Goal: Task Accomplishment & Management: Manage account settings

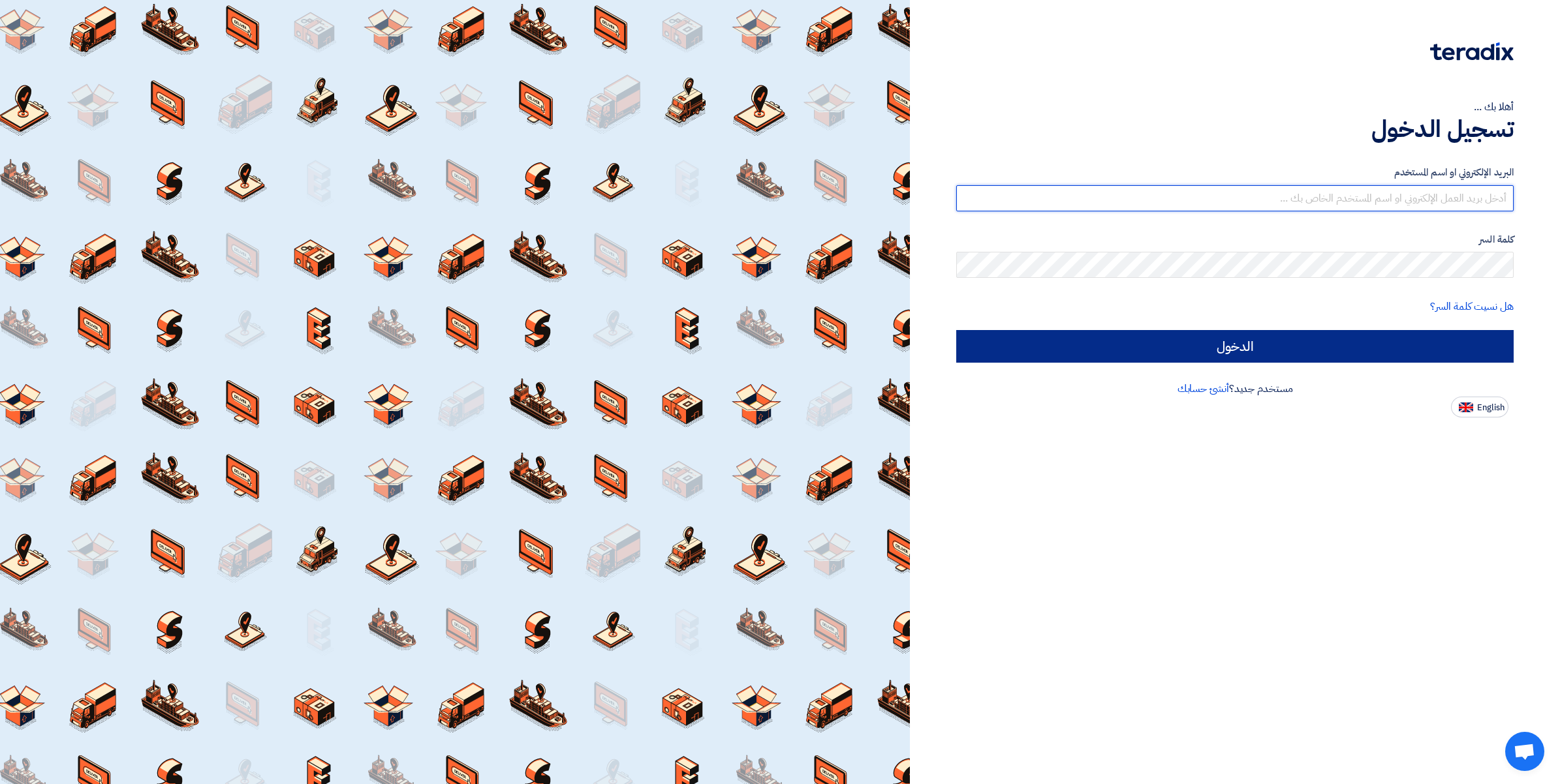
type input "[PERSON_NAME][EMAIL_ADDRESS][DOMAIN_NAME]"
click at [1239, 338] on input "الدخول" at bounding box center [1234, 347] width 557 height 33
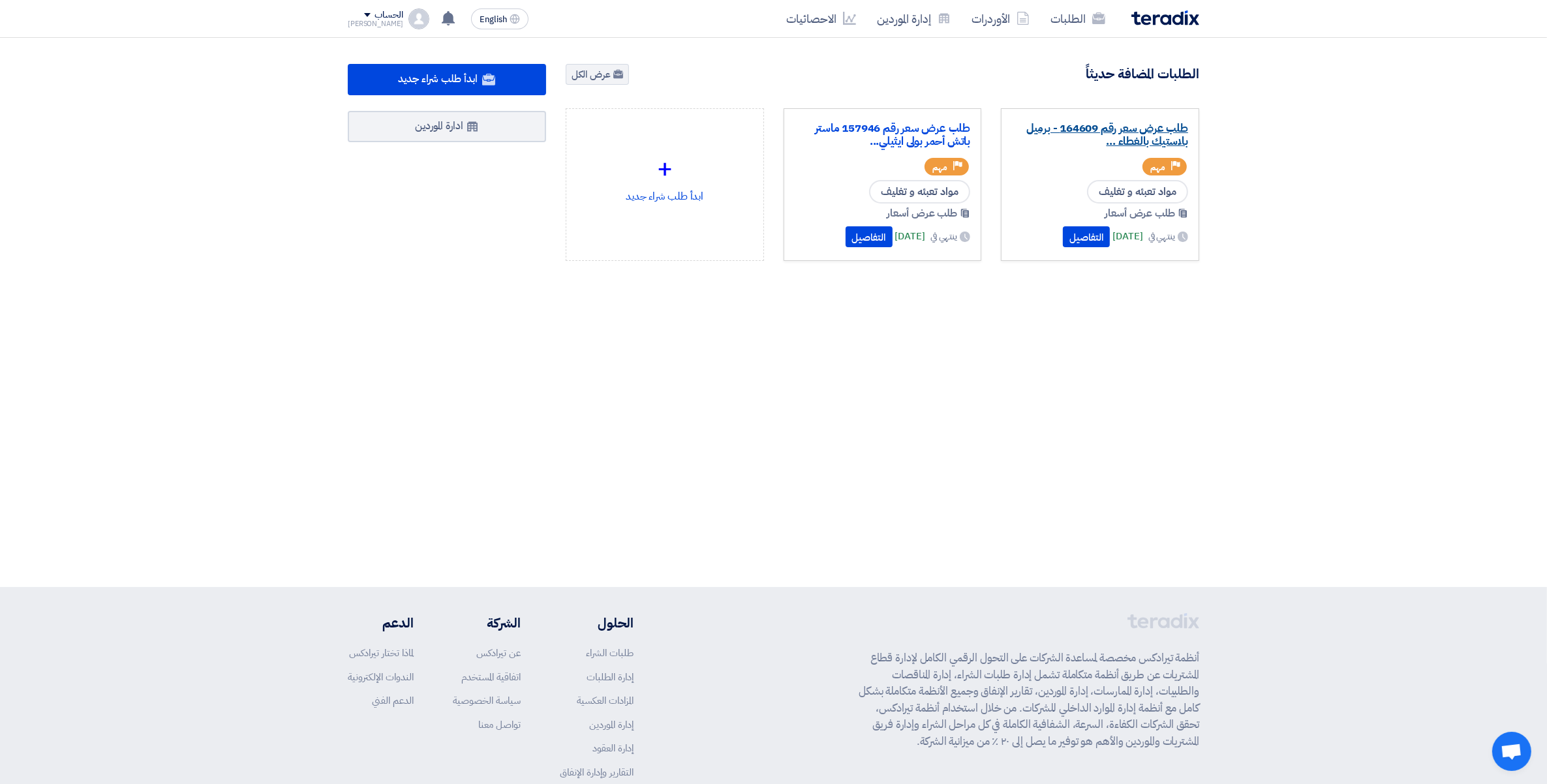
click at [1122, 137] on link "طلب عرض سعر رقم 164609 - برميل بلاستيك بالغطاء ..." at bounding box center [1100, 135] width 176 height 26
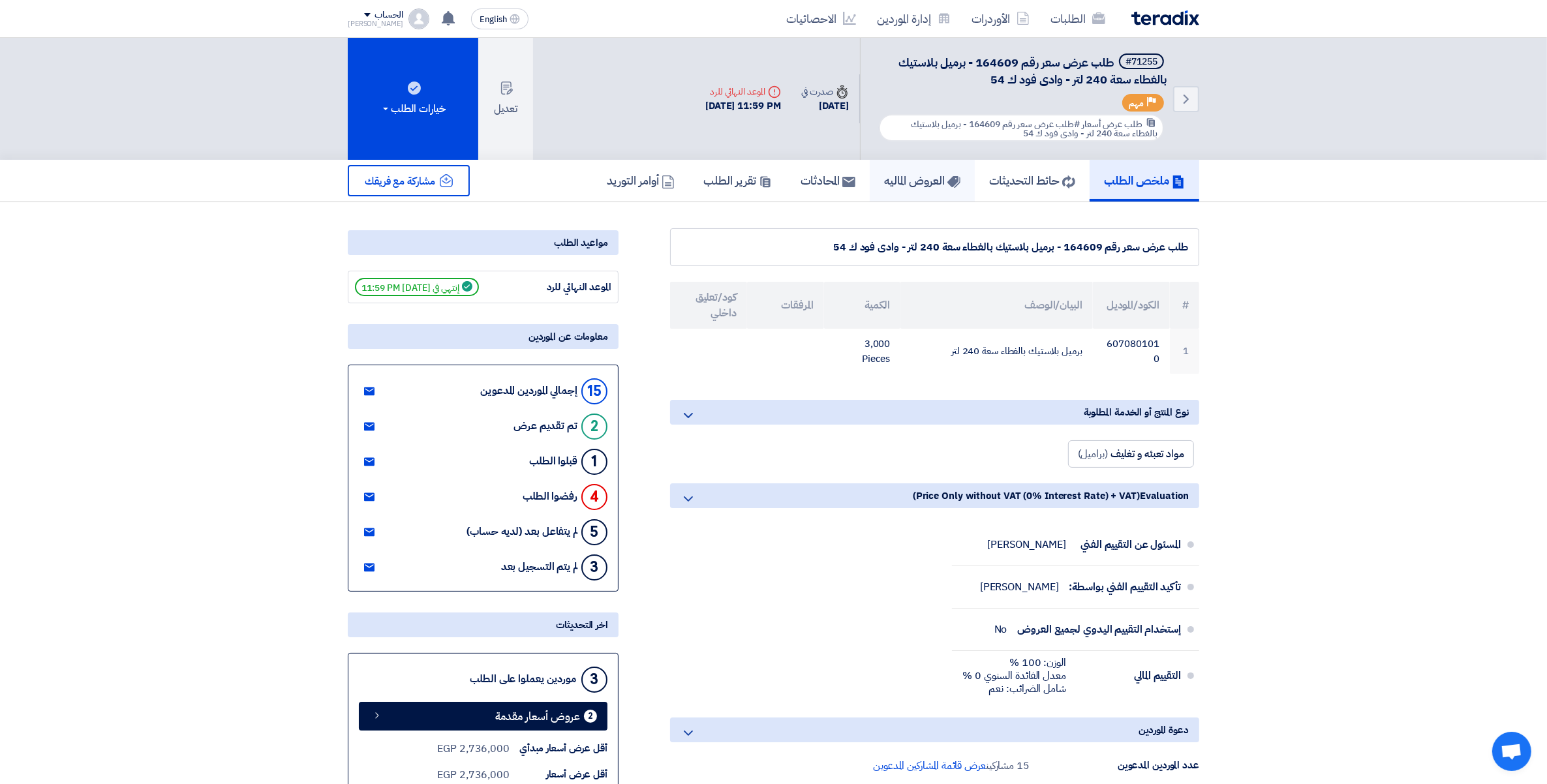
click at [910, 187] on link "العروض الماليه" at bounding box center [922, 180] width 105 height 42
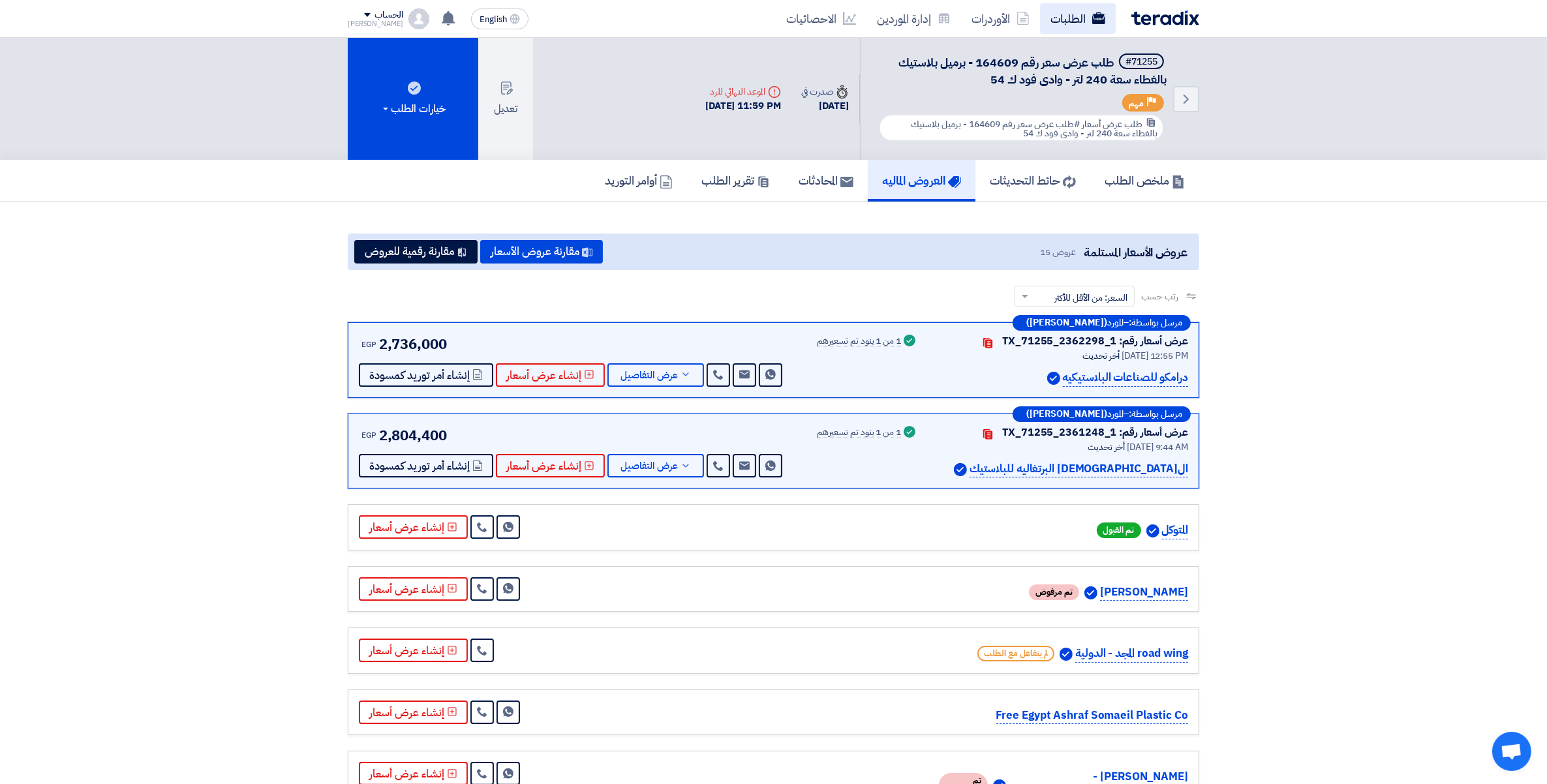
click at [1085, 21] on link "الطلبات" at bounding box center [1077, 18] width 76 height 31
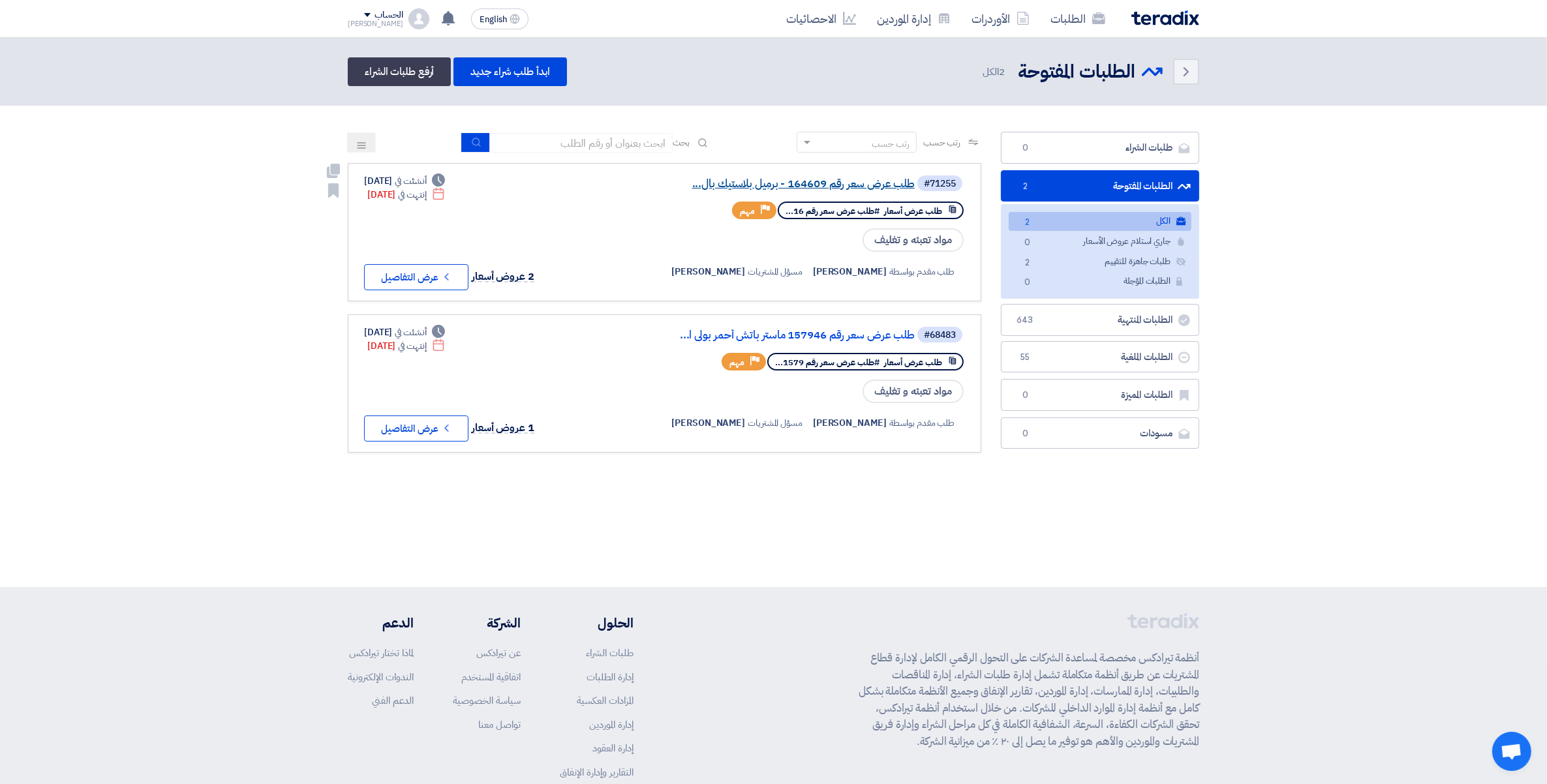
click at [805, 179] on link "طلب عرض سعر رقم 164609 - برميل بلاستيك بال..." at bounding box center [784, 184] width 261 height 12
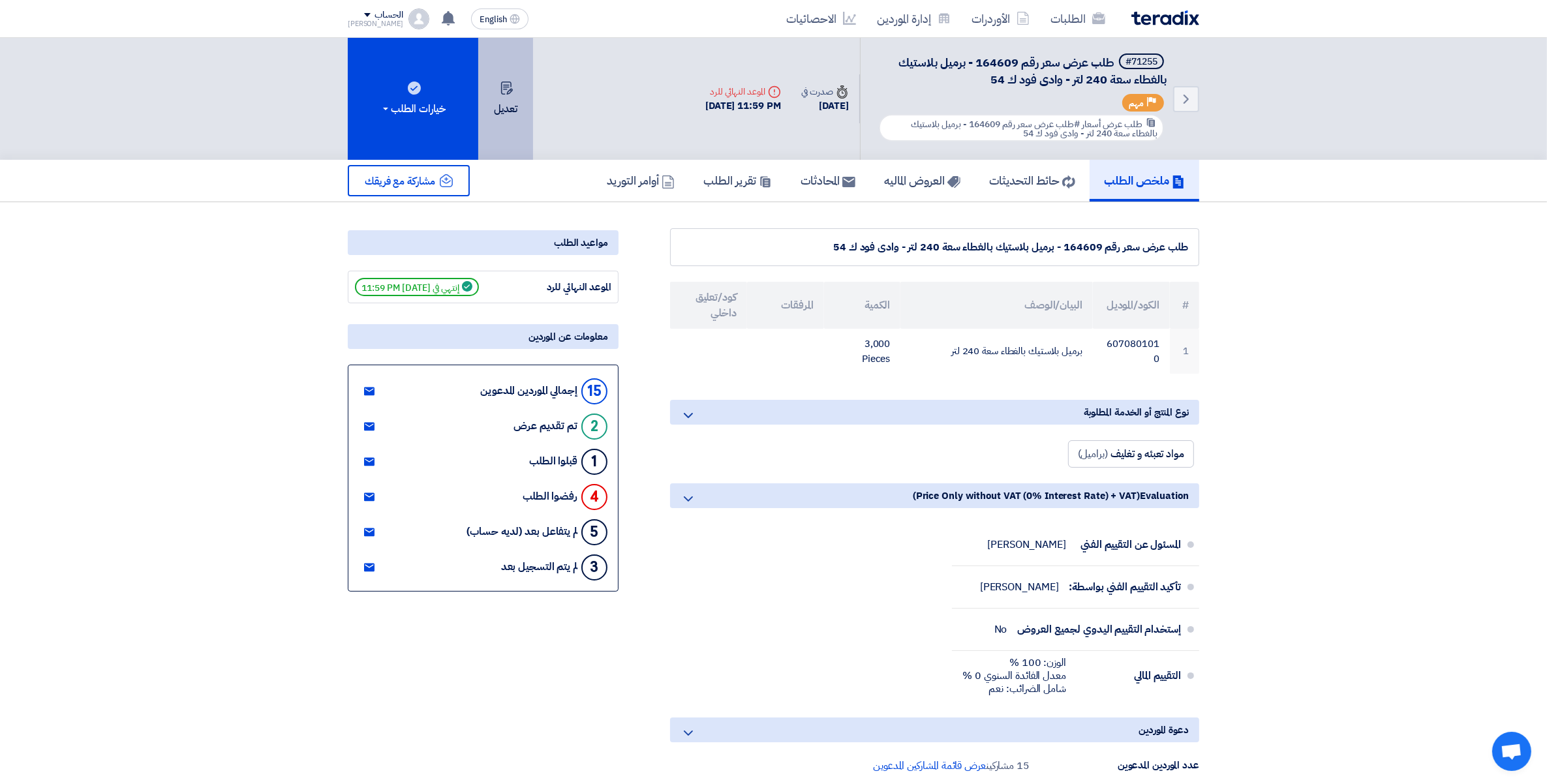
click at [517, 98] on button "تعديل" at bounding box center [505, 98] width 55 height 122
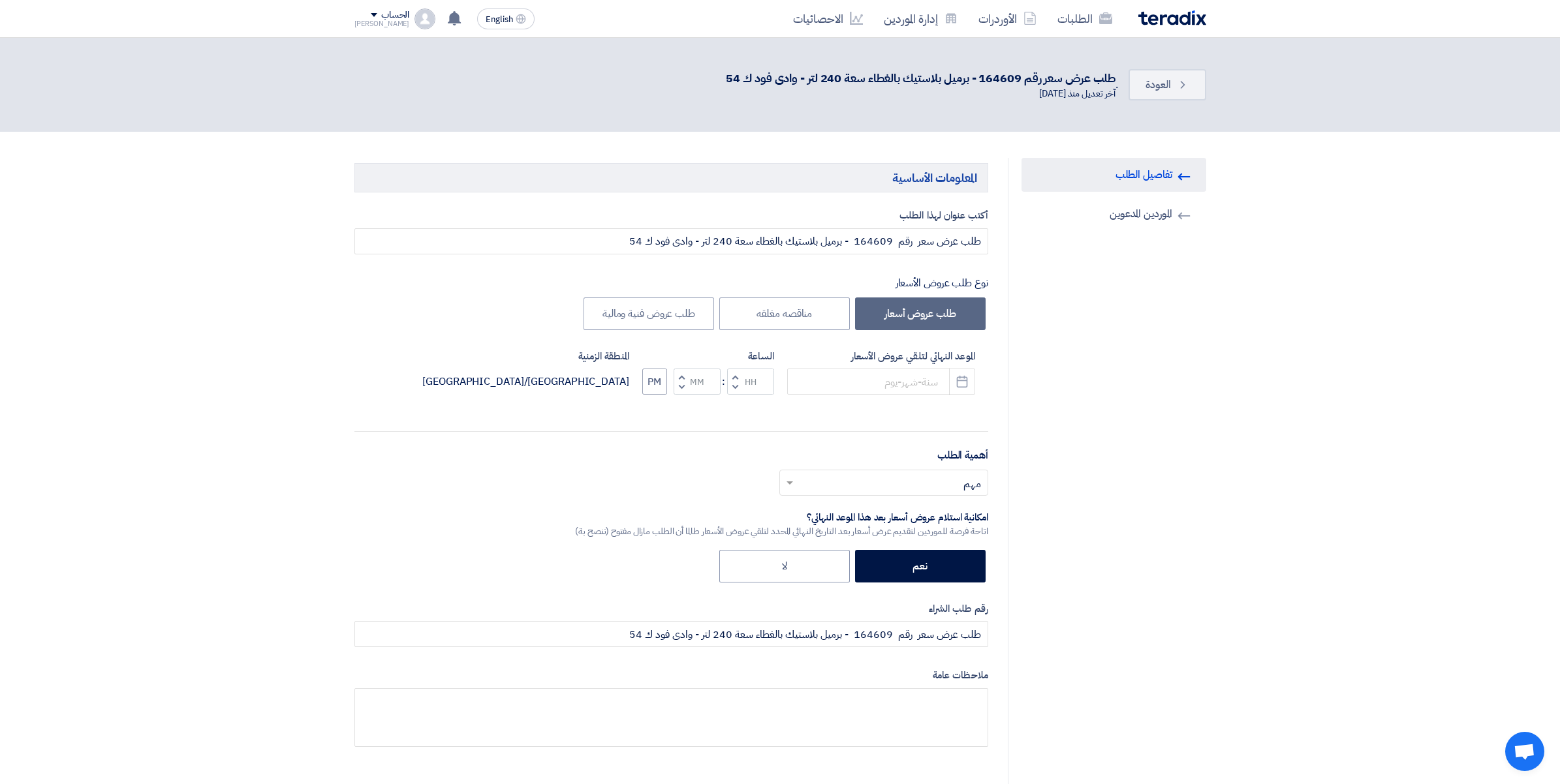
type input "[DATE]"
type input "11"
type input "59"
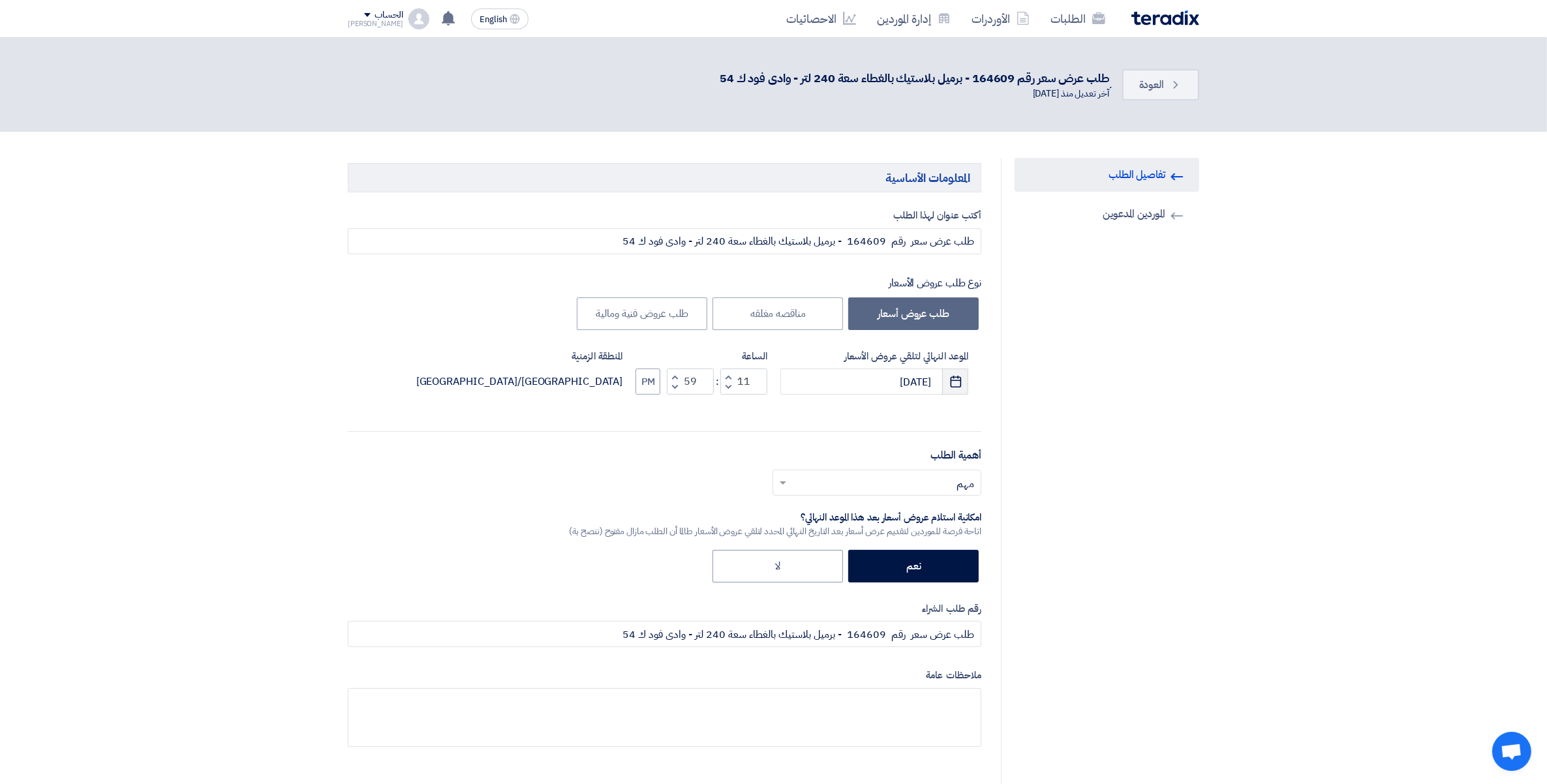
click at [957, 377] on use "button" at bounding box center [955, 381] width 11 height 12
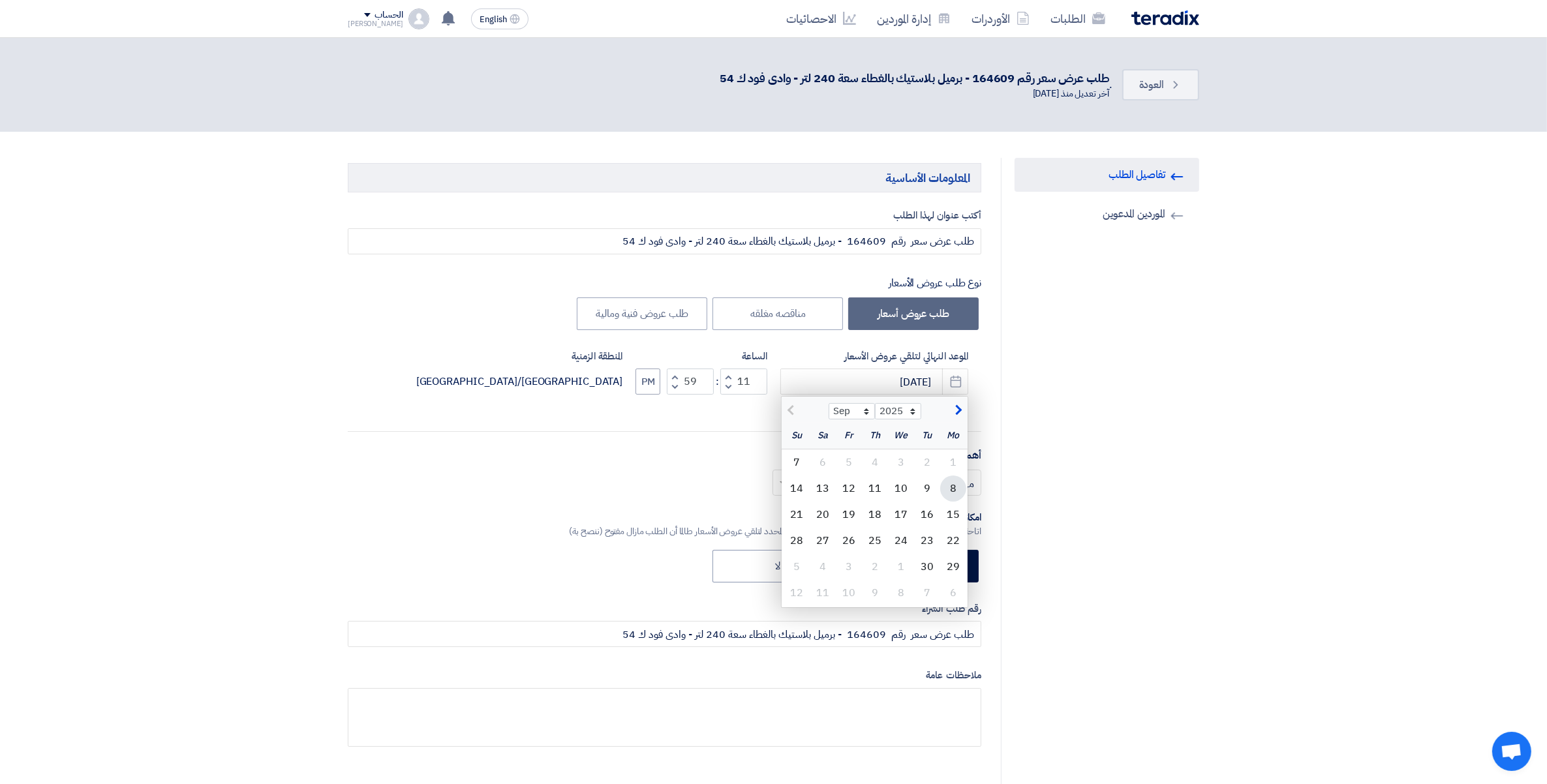
click at [954, 491] on div "8" at bounding box center [953, 489] width 26 height 26
type input "[DATE]"
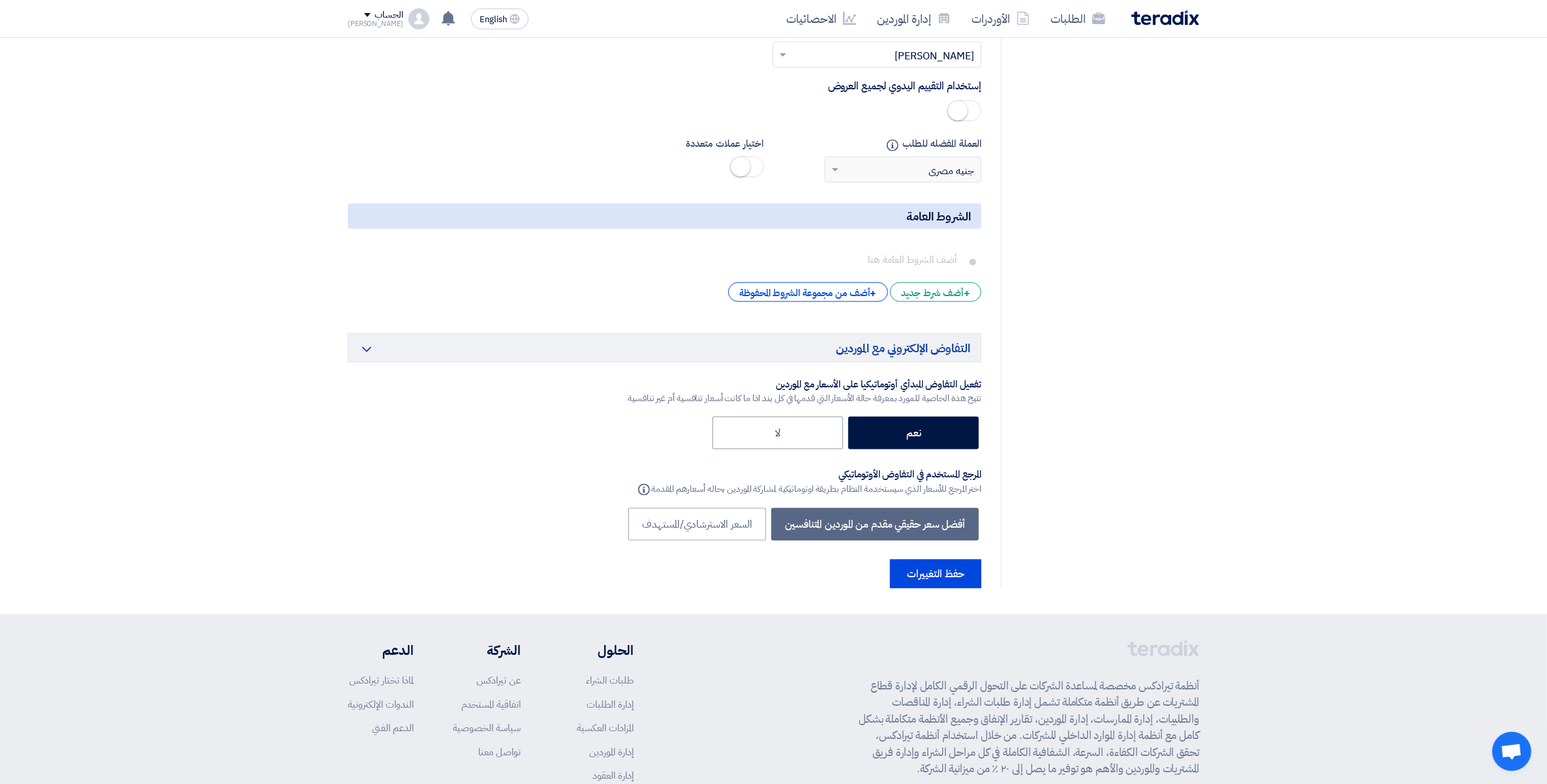
scroll to position [1981, 0]
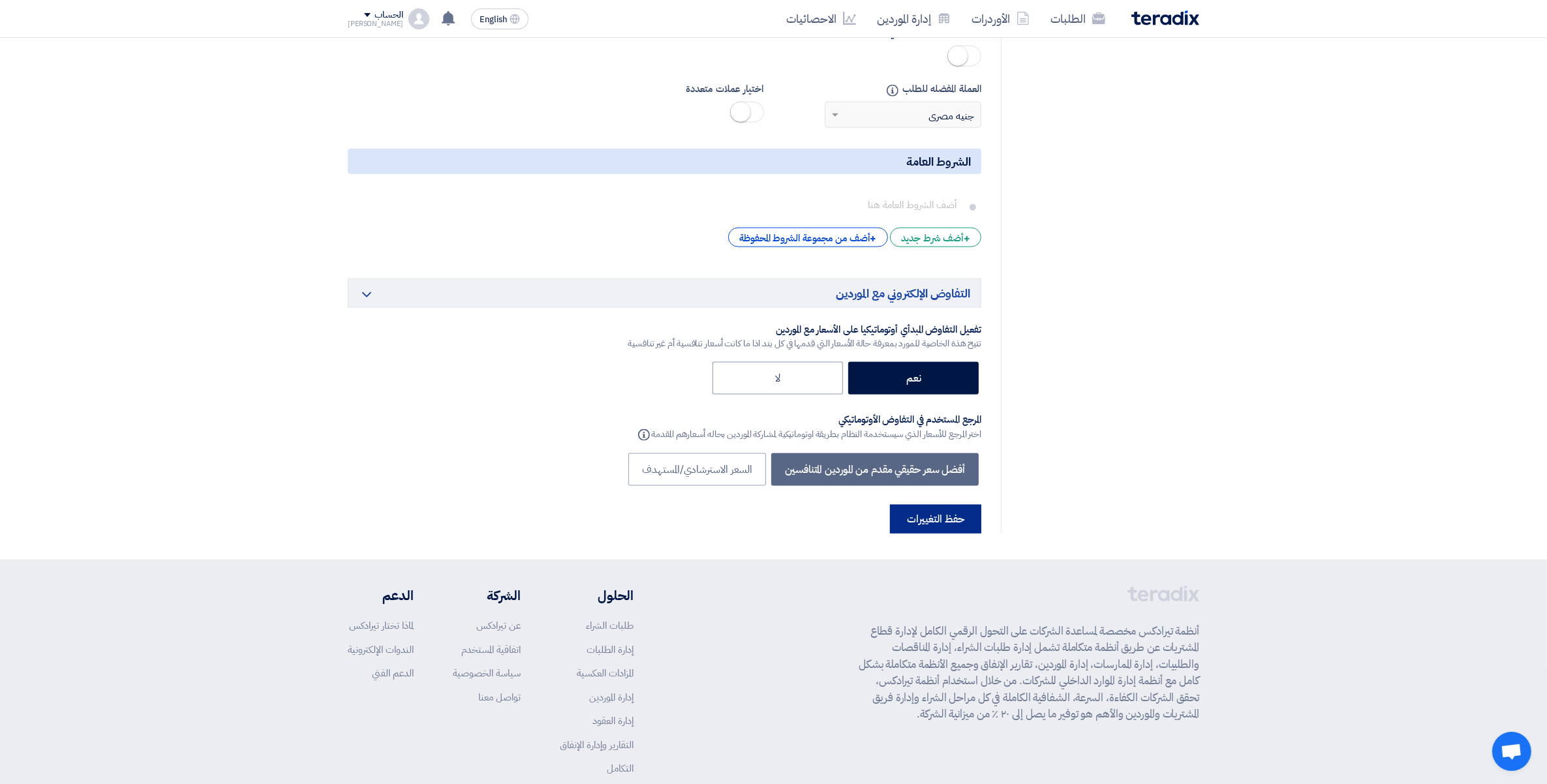
click at [941, 505] on button "حفظ التغييرات" at bounding box center [936, 519] width 92 height 29
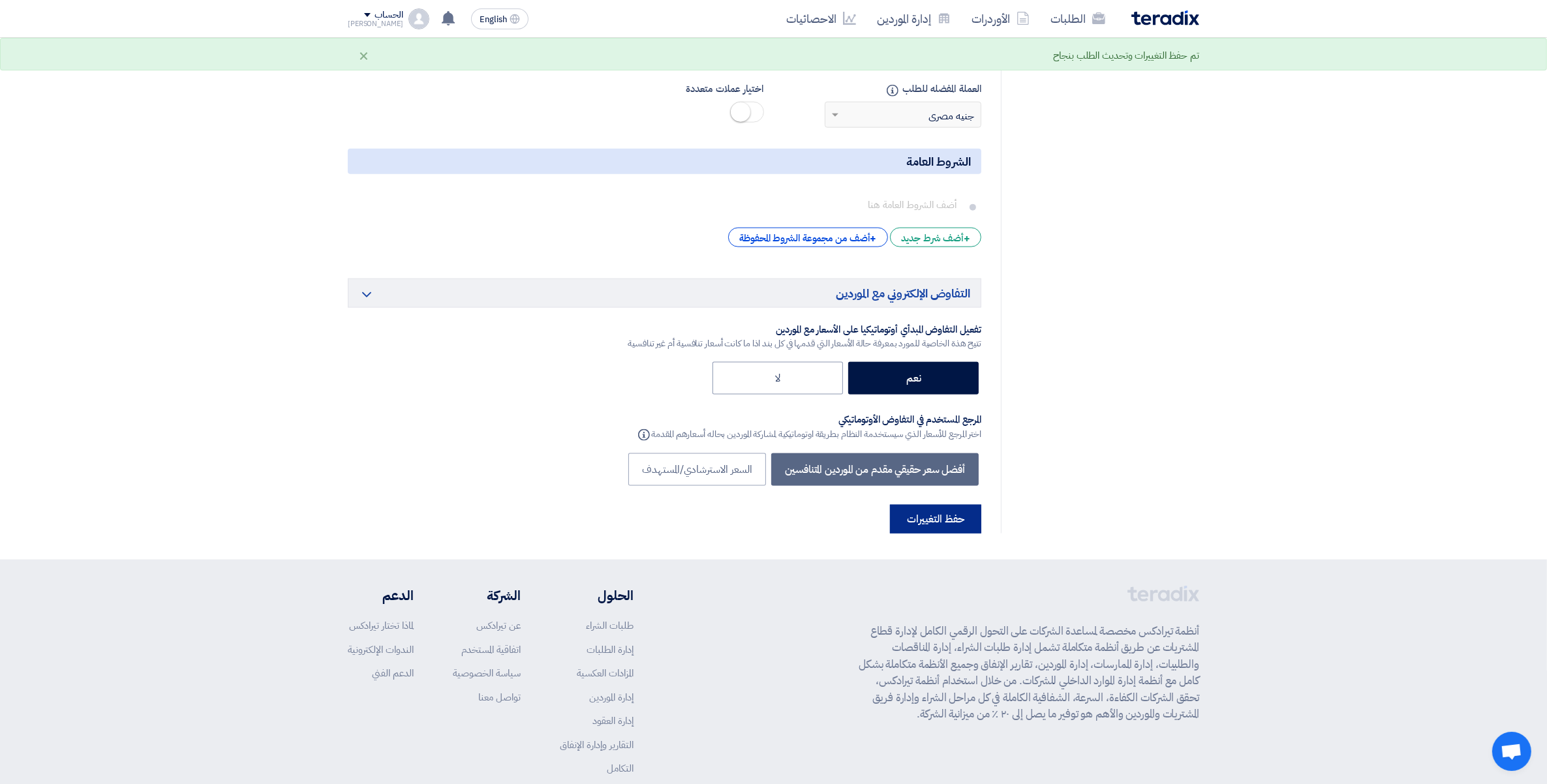
scroll to position [0, 0]
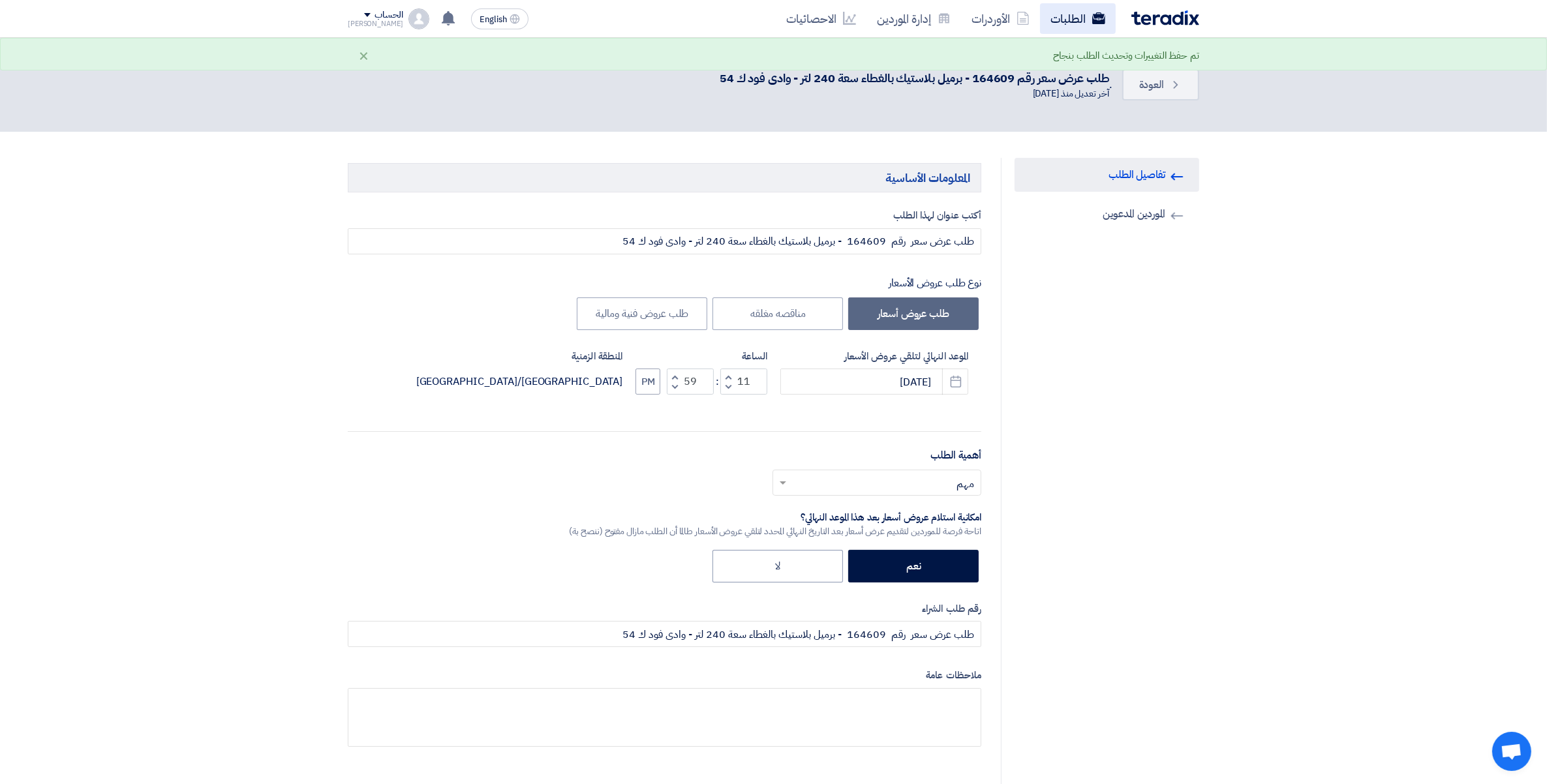
click at [1068, 24] on link "الطلبات" at bounding box center [1077, 18] width 76 height 31
